Goal: Transaction & Acquisition: Book appointment/travel/reservation

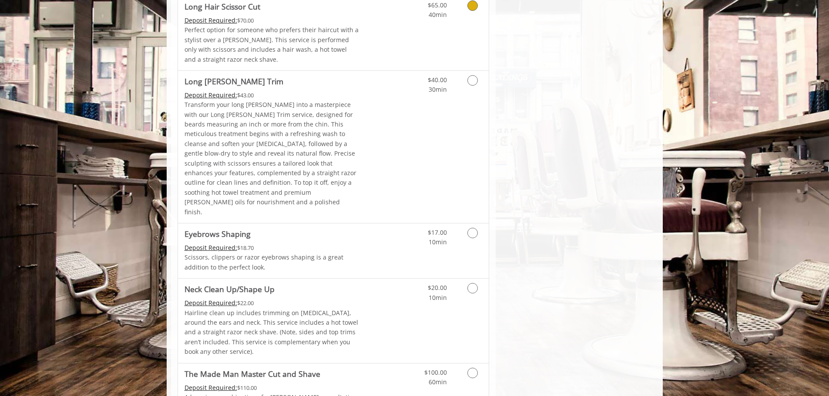
scroll to position [1203, 0]
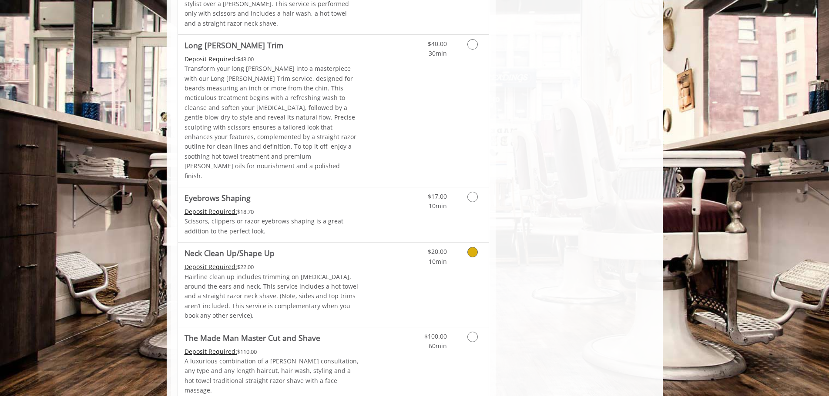
click at [467, 243] on link "Grooming services" at bounding box center [471, 255] width 22 height 24
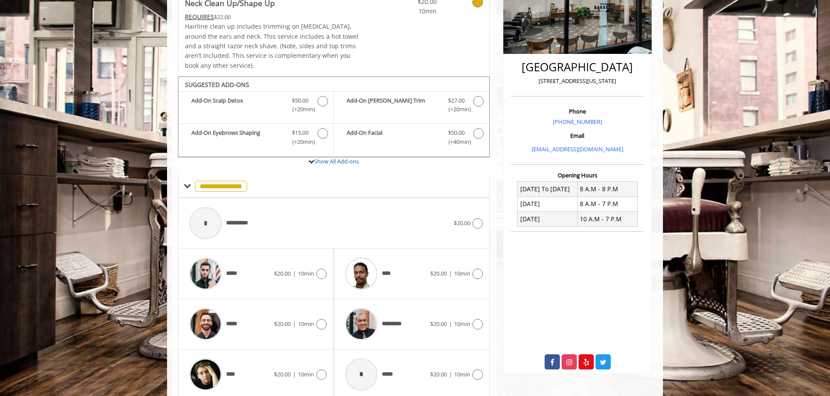
scroll to position [205, 0]
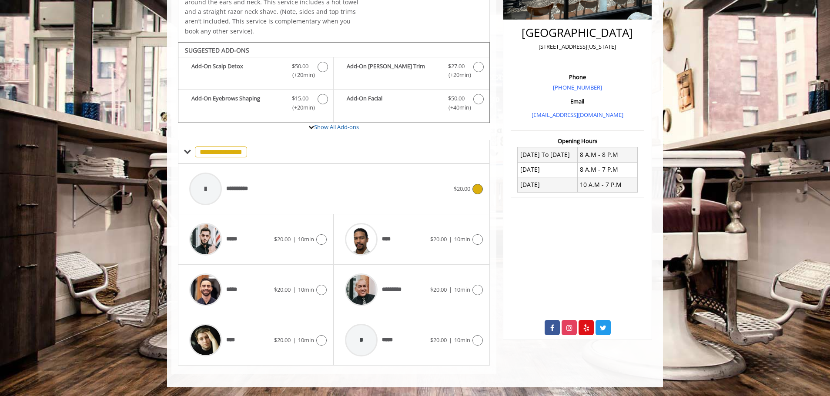
click at [294, 179] on div "**********" at bounding box center [319, 188] width 269 height 41
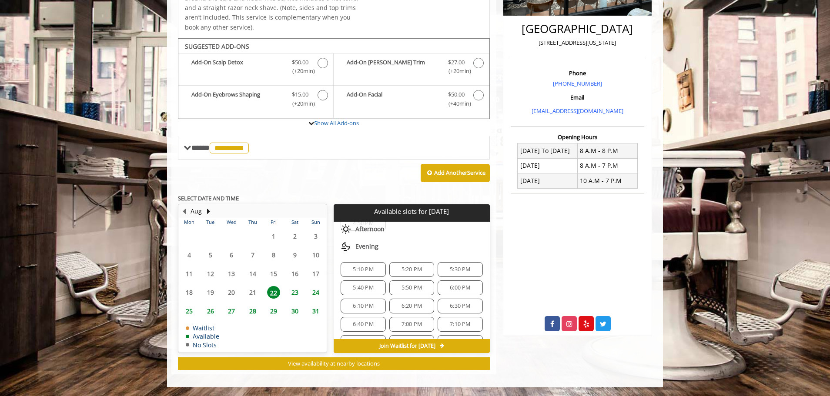
scroll to position [43, 0]
click at [463, 290] on span "6:30 PM" at bounding box center [460, 292] width 20 height 7
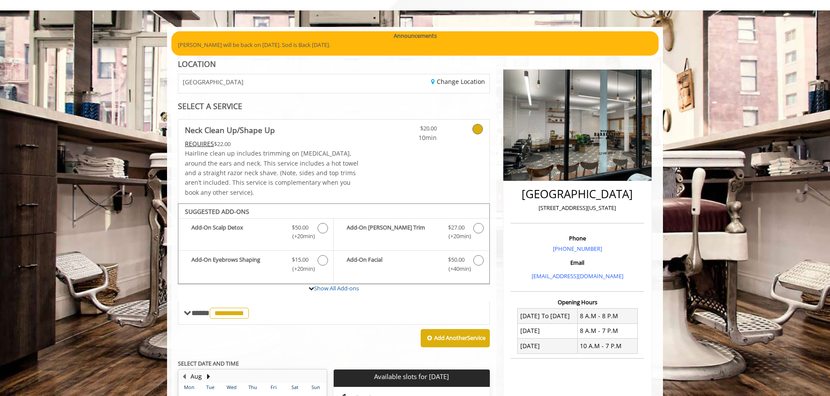
scroll to position [0, 0]
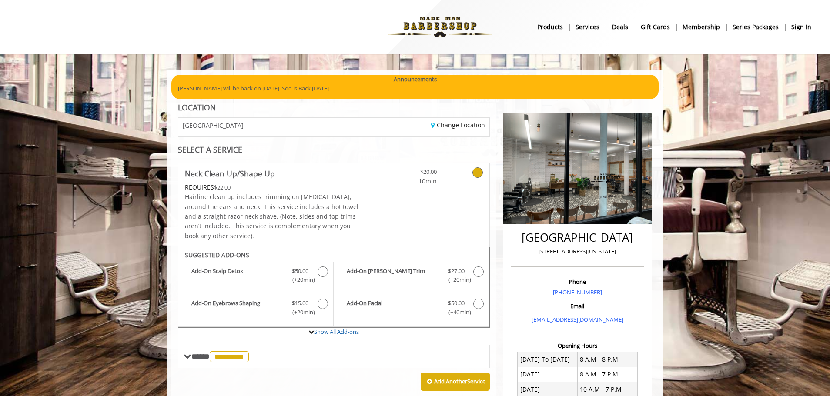
click at [803, 30] on b "sign in" at bounding box center [801, 27] width 20 height 10
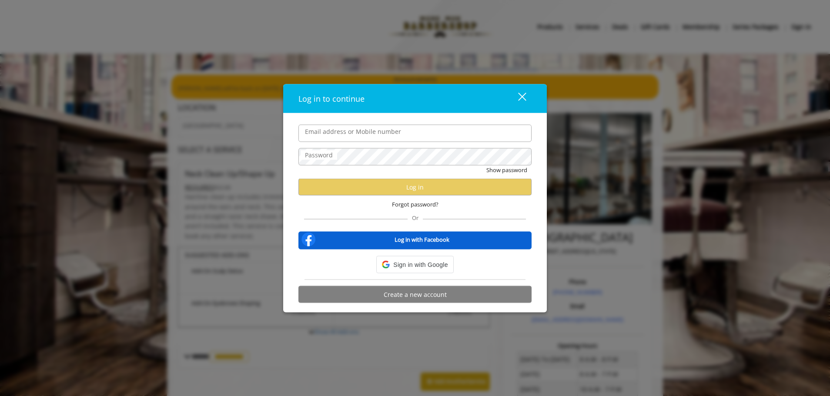
type input "**********"
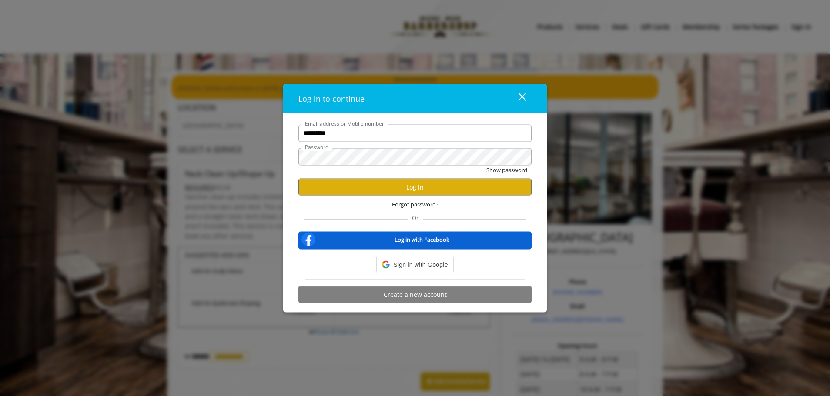
click at [452, 135] on input "**********" at bounding box center [414, 132] width 233 height 17
drag, startPoint x: 501, startPoint y: 206, endPoint x: 498, endPoint y: 198, distance: 8.6
click at [501, 206] on div "Forgot password?" at bounding box center [414, 205] width 233 height 18
click at [495, 193] on button "Log in" at bounding box center [414, 187] width 233 height 17
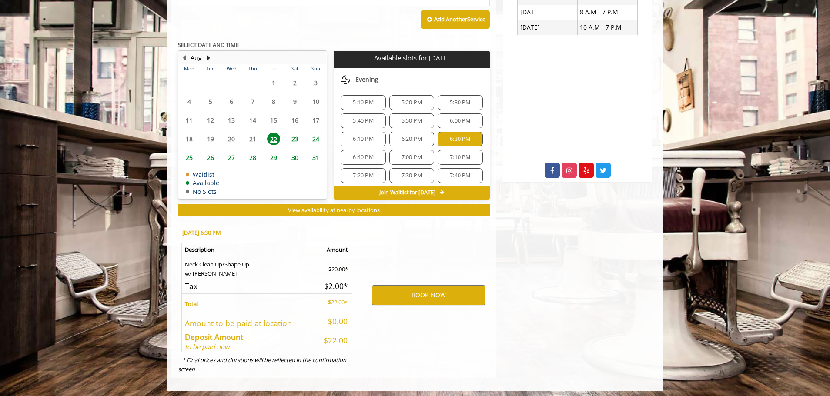
scroll to position [366, 0]
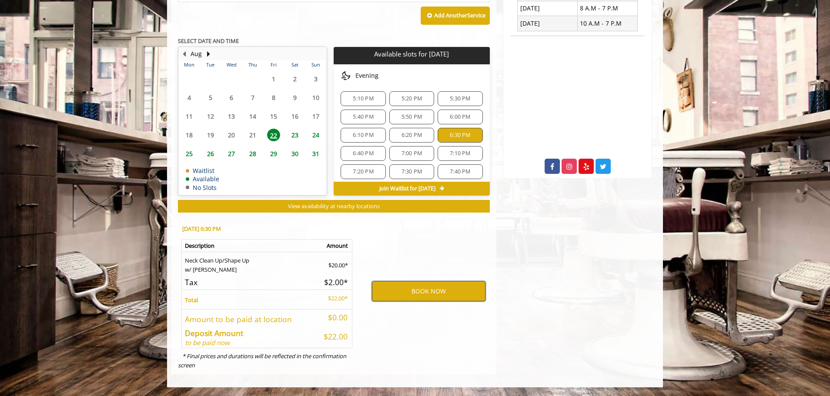
click at [423, 297] on button "BOOK NOW" at bounding box center [429, 291] width 114 height 20
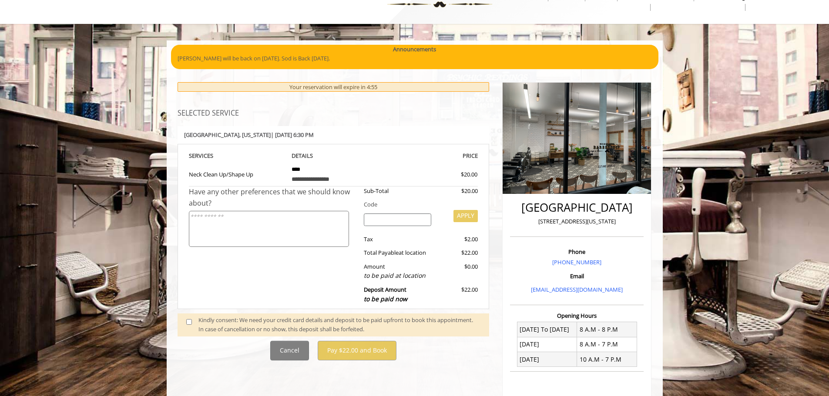
scroll to position [43, 0]
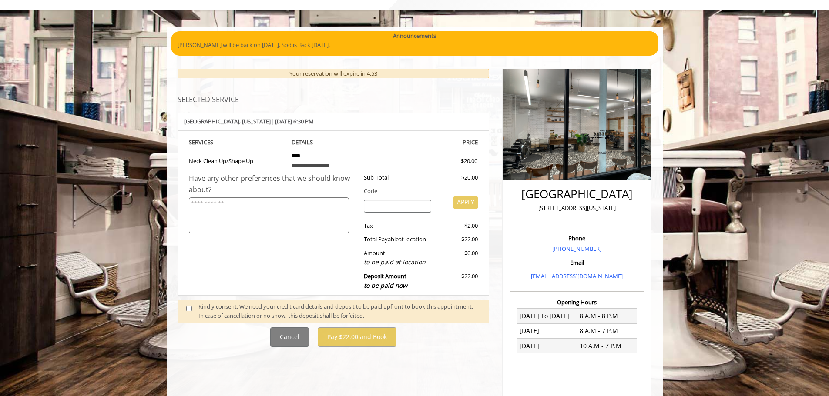
click at [180, 311] on span at bounding box center [193, 311] width 26 height 18
click at [192, 307] on span at bounding box center [193, 311] width 26 height 18
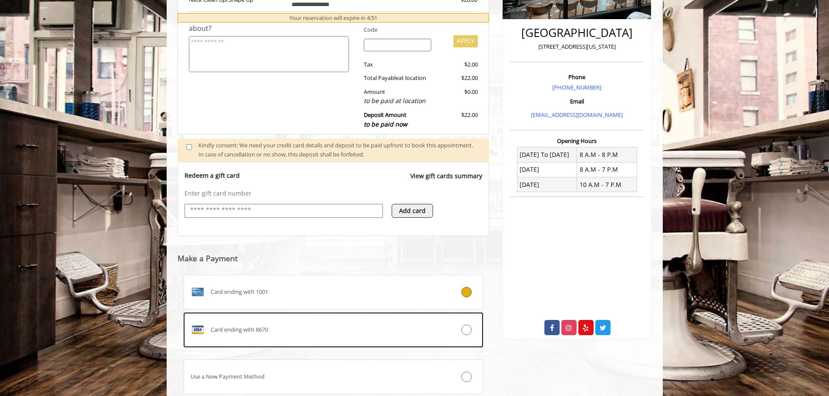
scroll to position [221, 0]
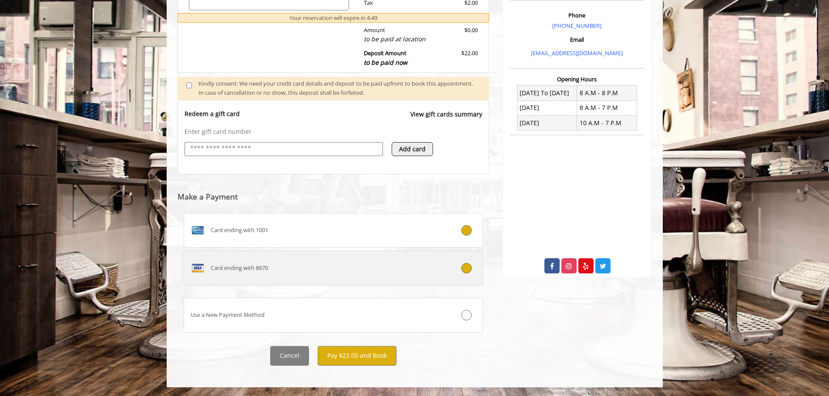
click at [373, 273] on div "Card ending with 8670" at bounding box center [308, 268] width 249 height 14
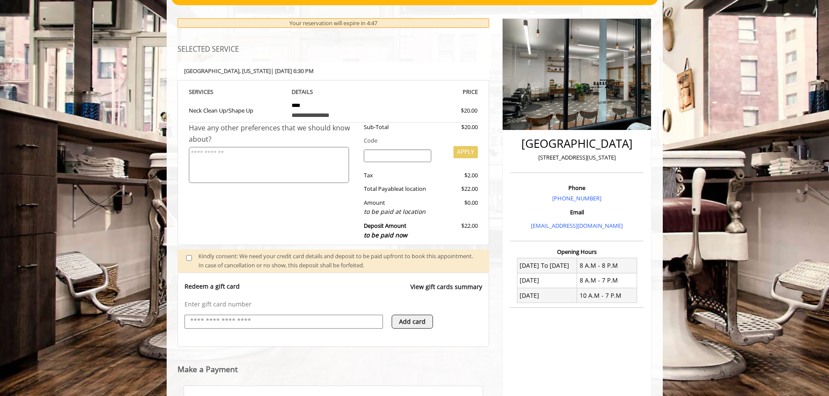
scroll to position [93, 0]
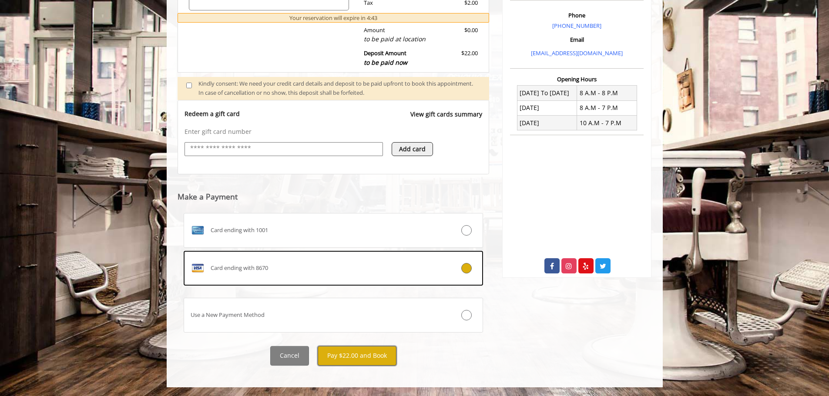
click at [365, 355] on button "Pay $22.00 and Book" at bounding box center [356, 356] width 79 height 20
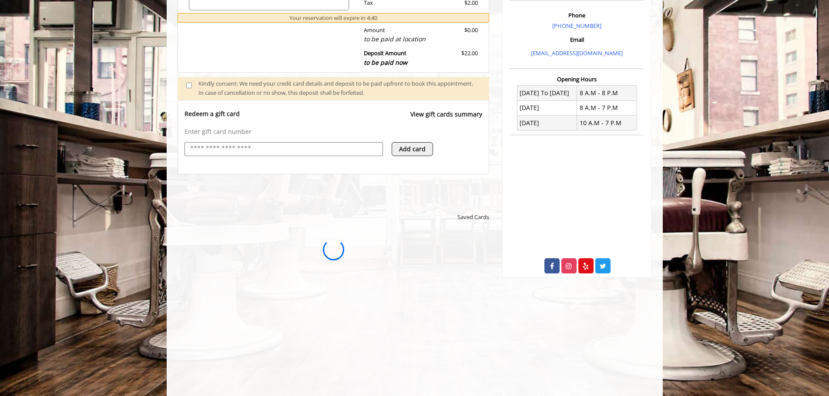
scroll to position [0, 0]
